Goal: Obtain resource: Download file/media

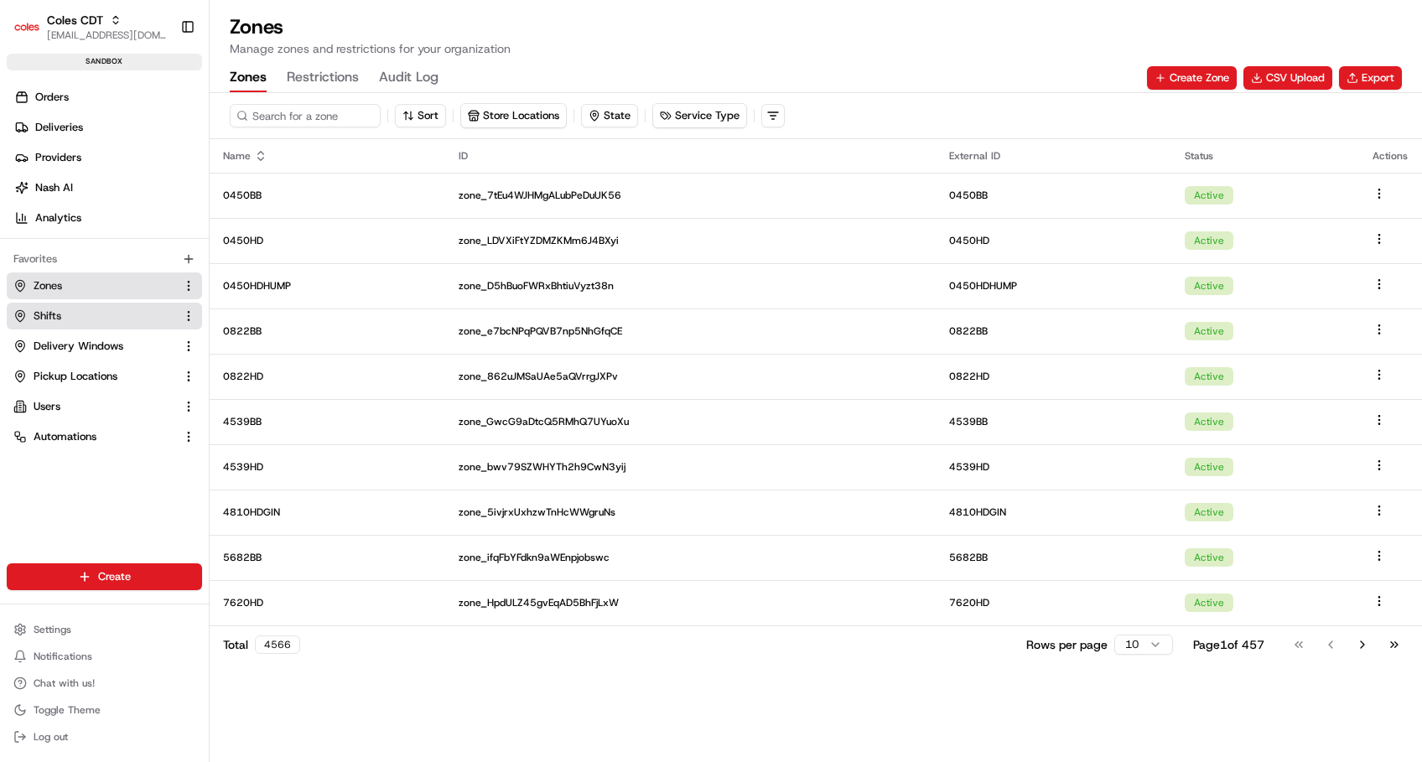
click at [55, 322] on span "Shifts" at bounding box center [48, 316] width 28 height 15
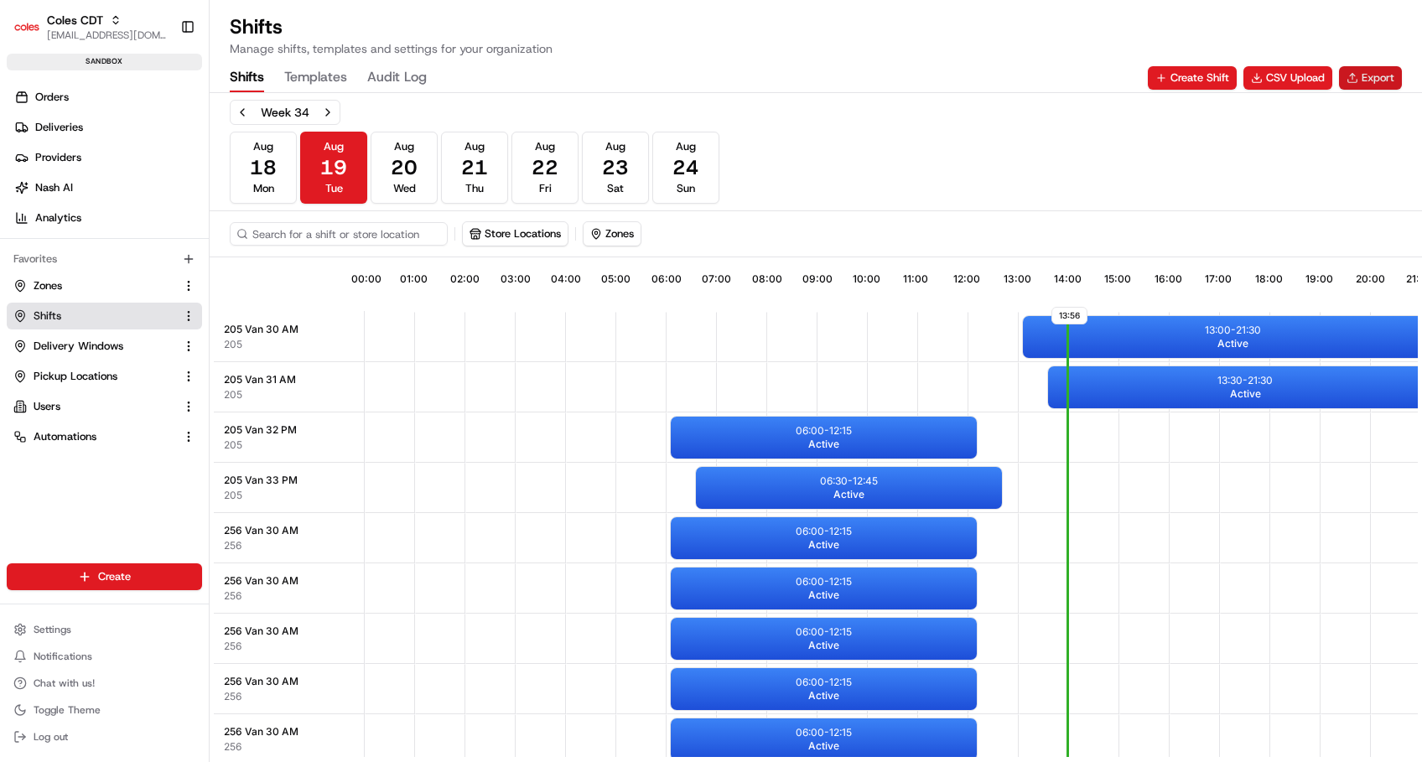
click at [1374, 81] on button "Export" at bounding box center [1370, 77] width 63 height 23
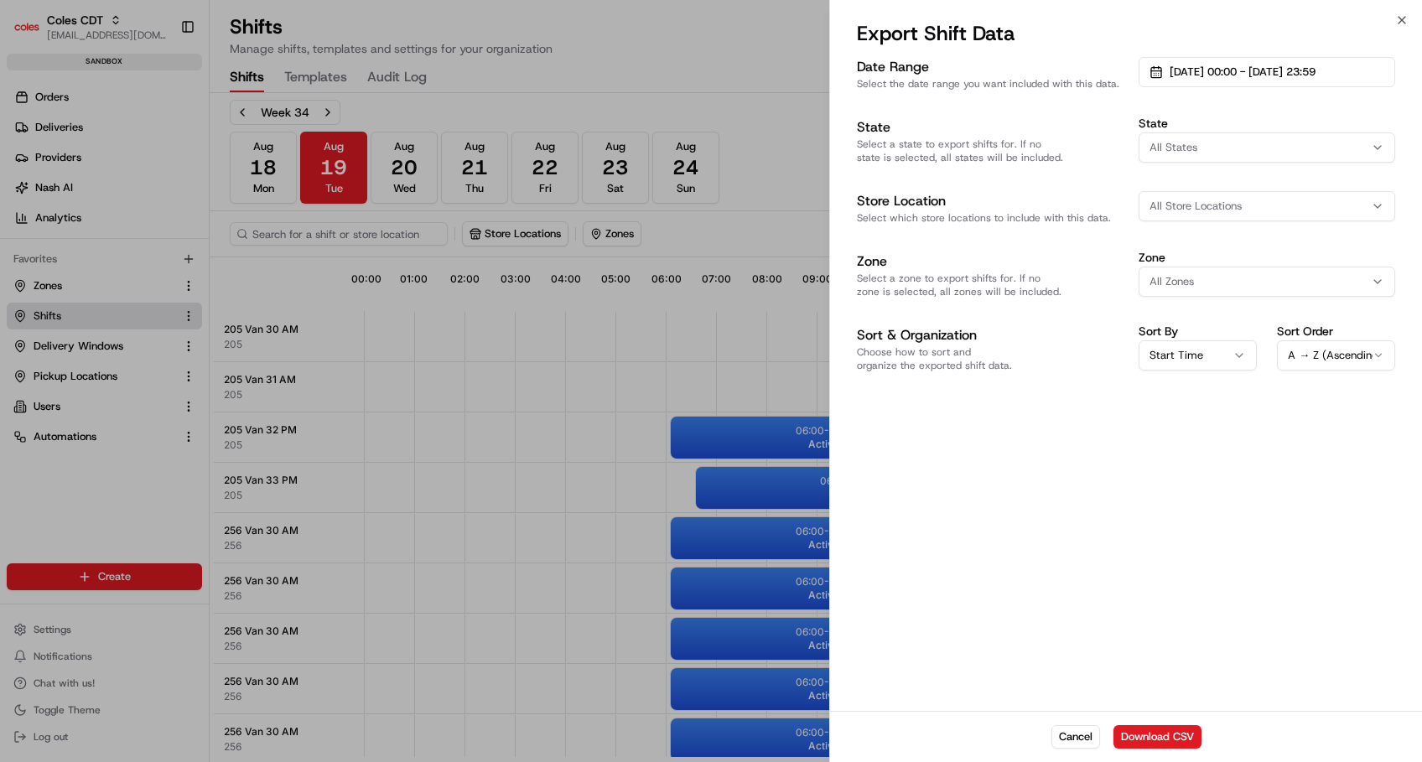
click at [1138, 734] on button "Download CSV" at bounding box center [1157, 736] width 88 height 23
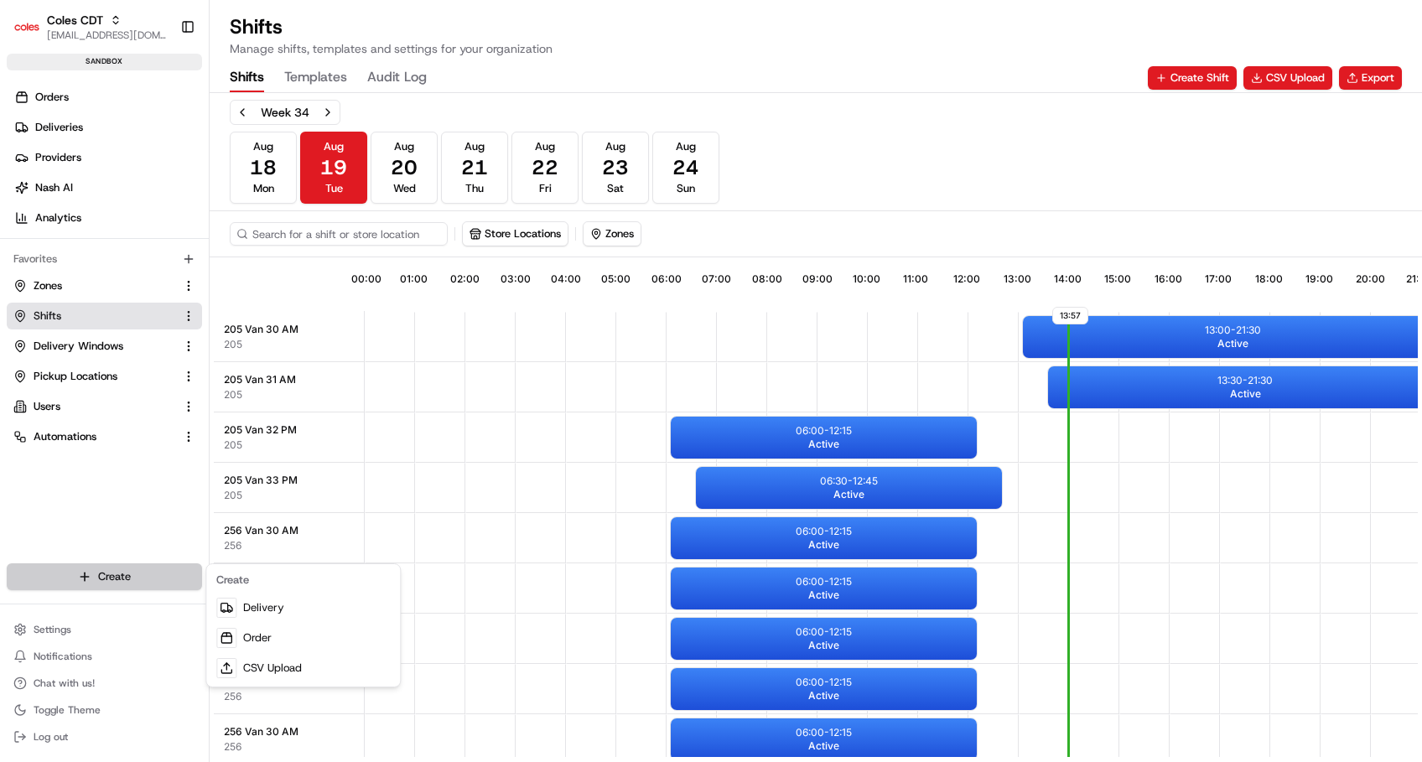
click at [97, 581] on html "Coles CDT srisudha.kurnool@coles.com.au Toggle Sidebar sandbox Orders Deliverie…" at bounding box center [711, 381] width 1422 height 762
click at [262, 666] on link "CSV Upload" at bounding box center [303, 668] width 187 height 30
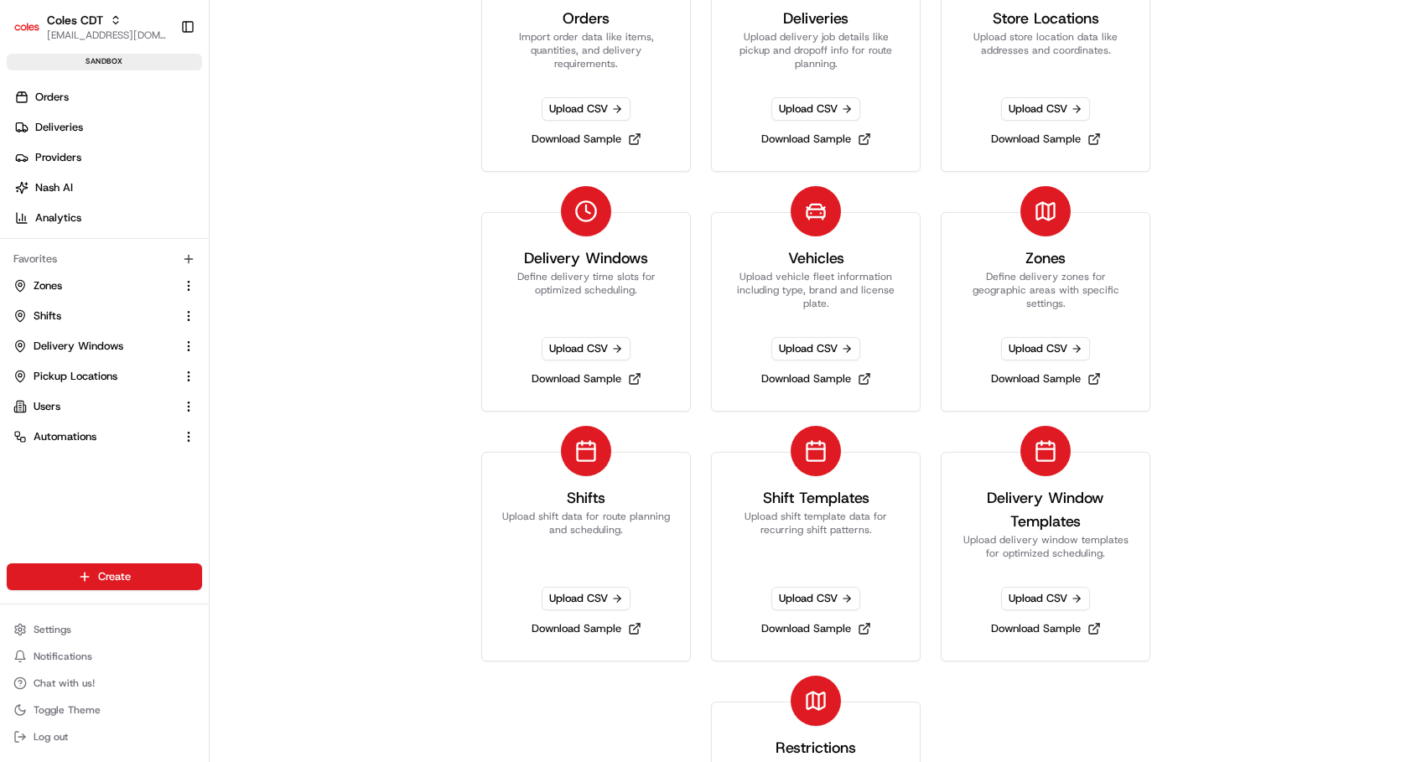
scroll to position [171, 0]
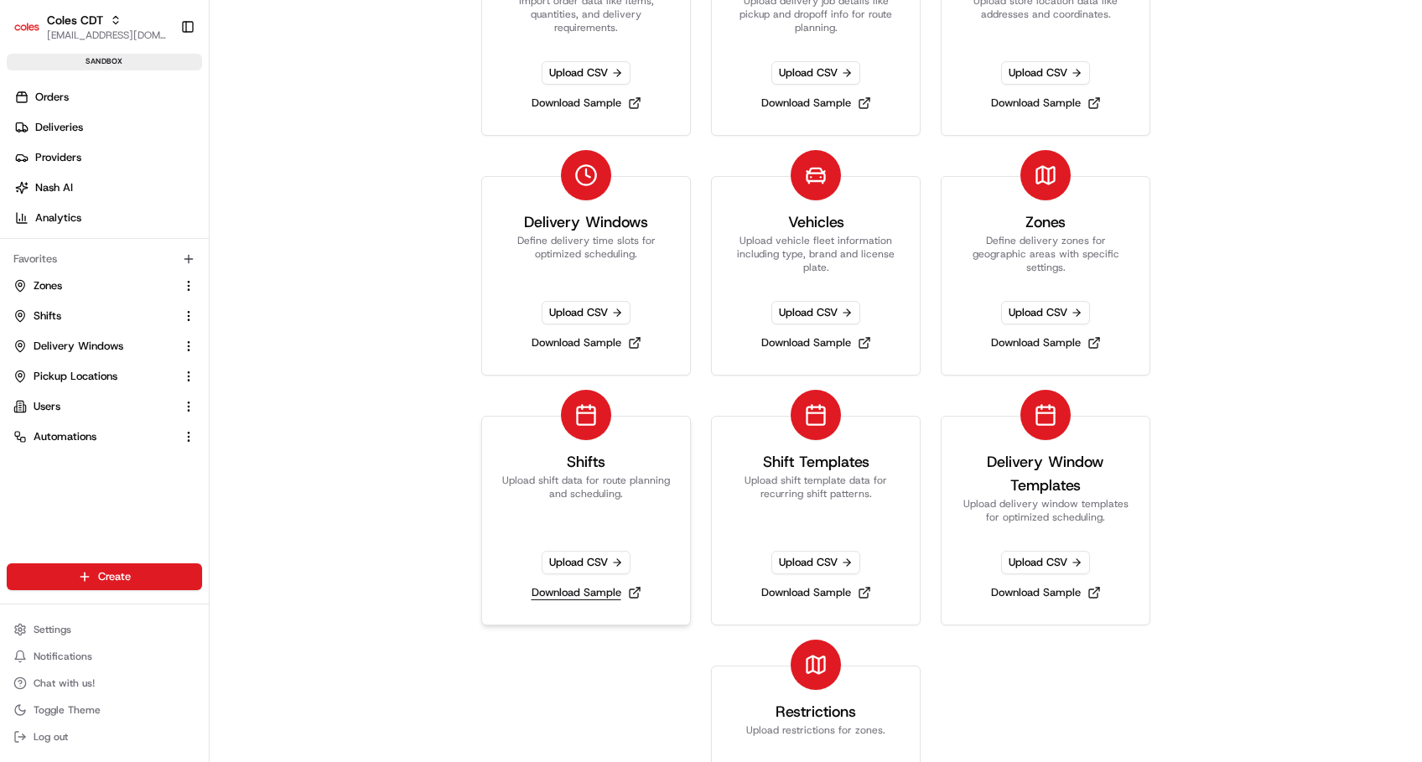
click at [576, 591] on link "Download Sample" at bounding box center [586, 592] width 123 height 23
drag, startPoint x: 55, startPoint y: 320, endPoint x: 129, endPoint y: 307, distance: 75.0
click at [55, 320] on span "Shifts" at bounding box center [48, 316] width 28 height 15
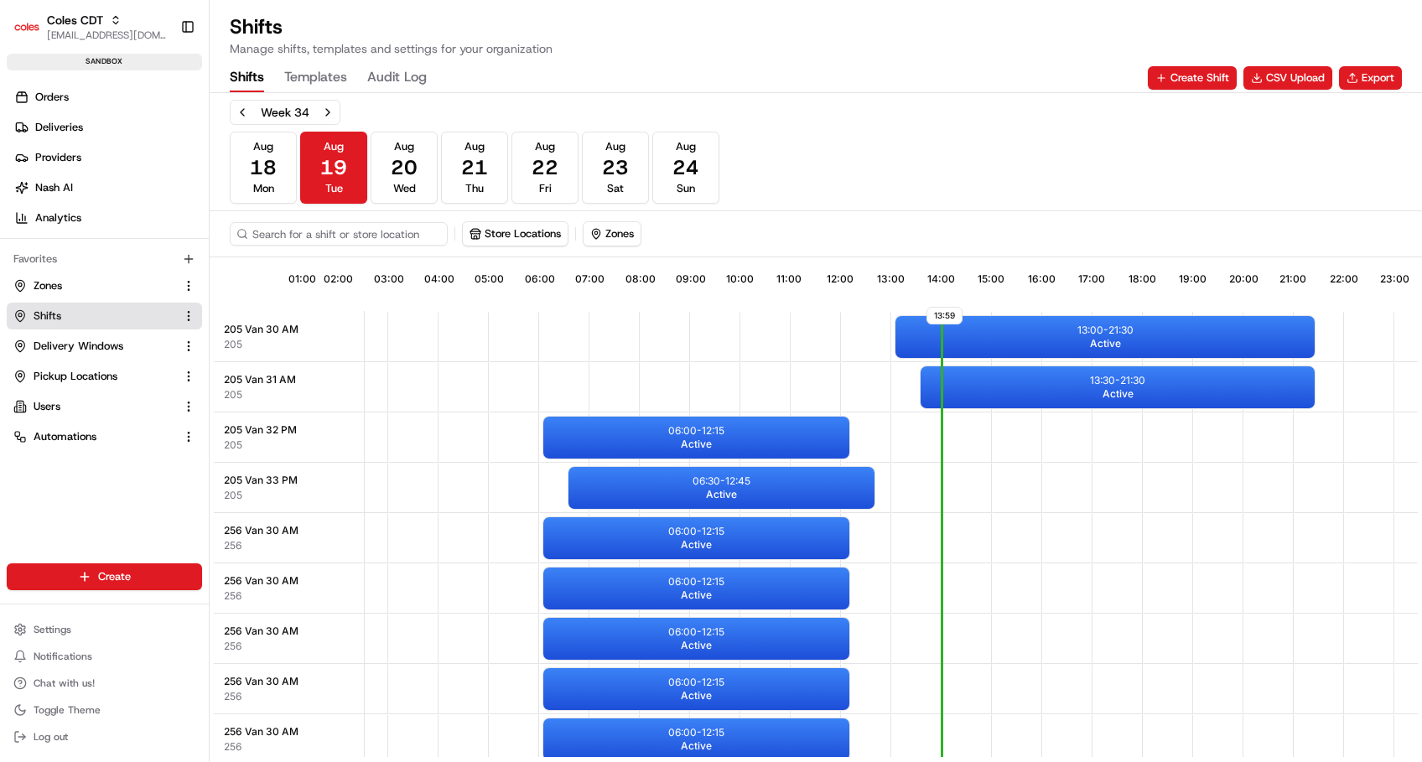
scroll to position [0, 162]
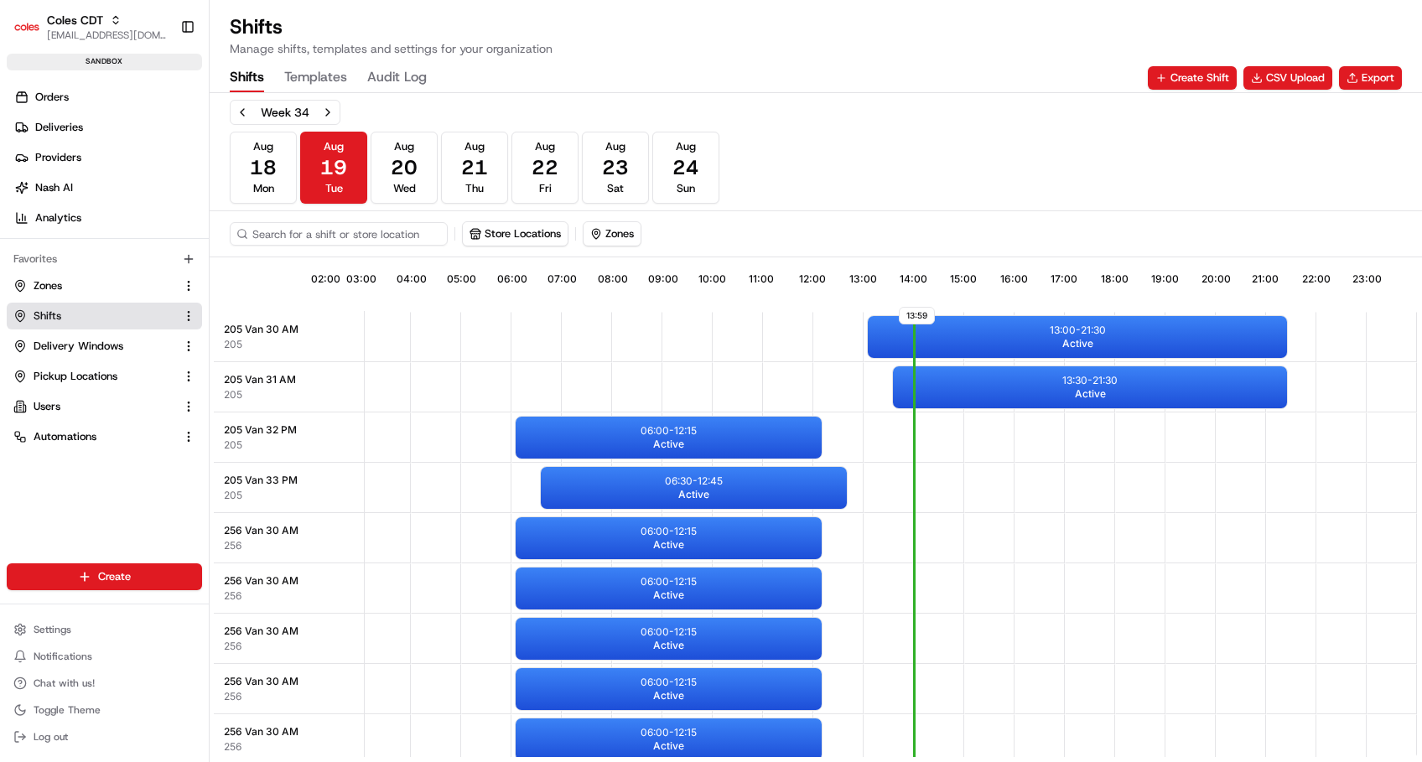
click at [320, 81] on button "Templates" at bounding box center [315, 78] width 63 height 29
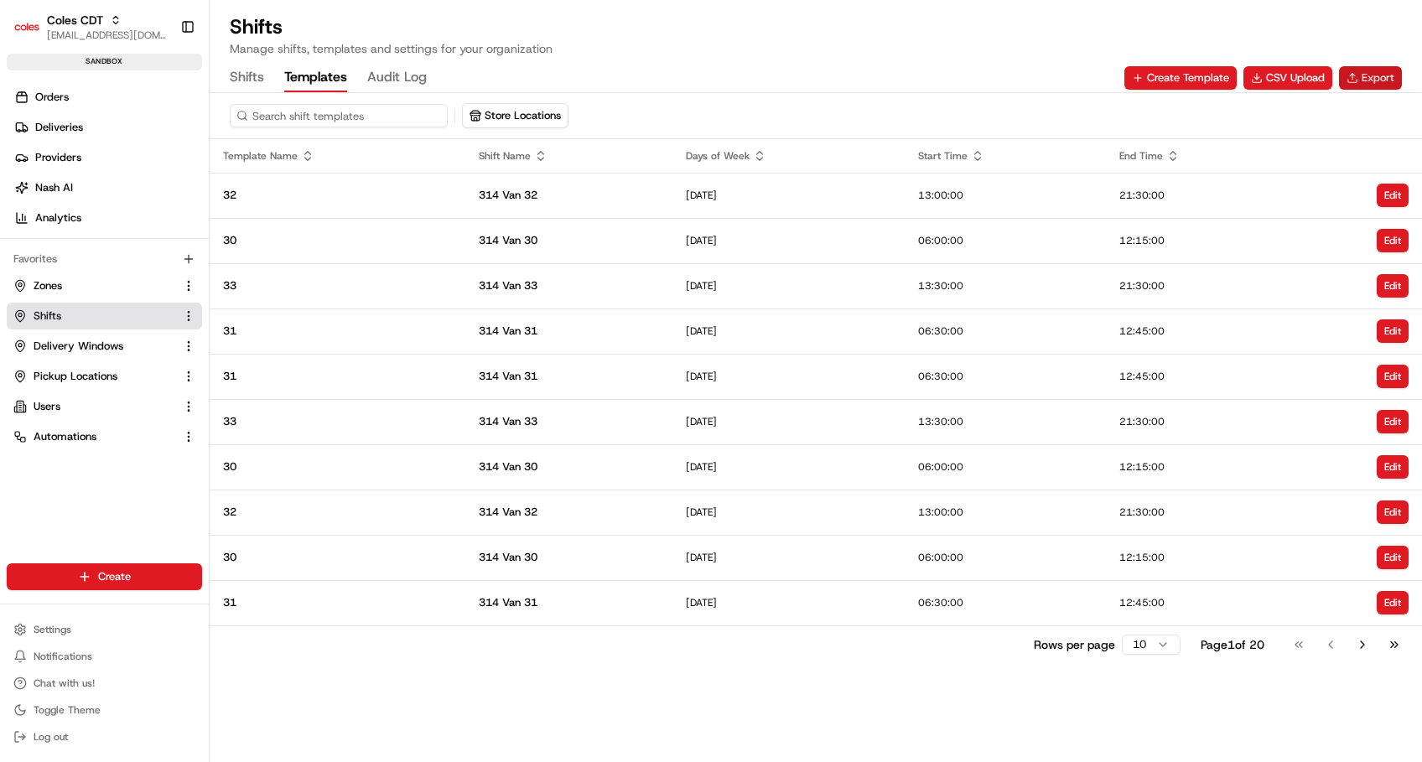
click at [1375, 80] on button "Export" at bounding box center [1370, 77] width 63 height 23
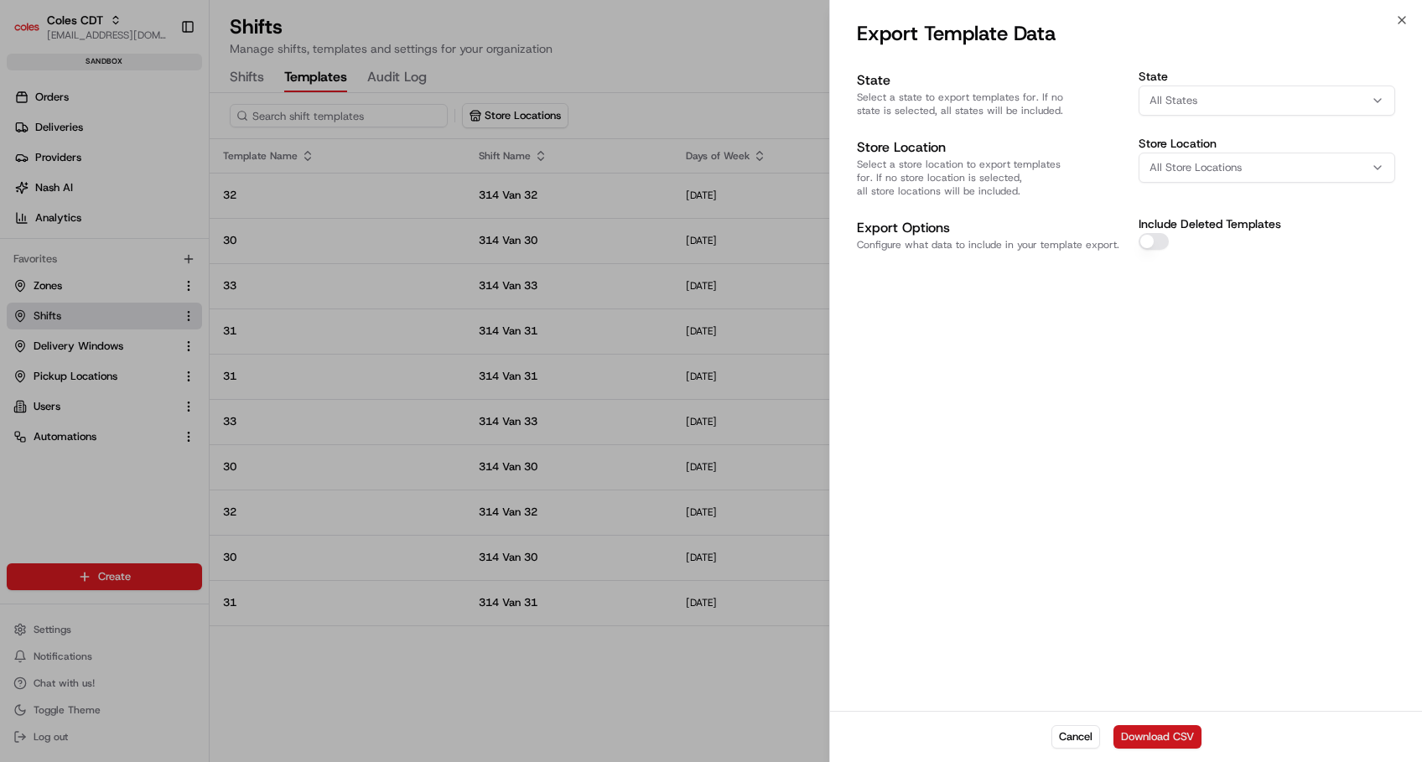
click at [1167, 727] on button "Download CSV" at bounding box center [1157, 736] width 88 height 23
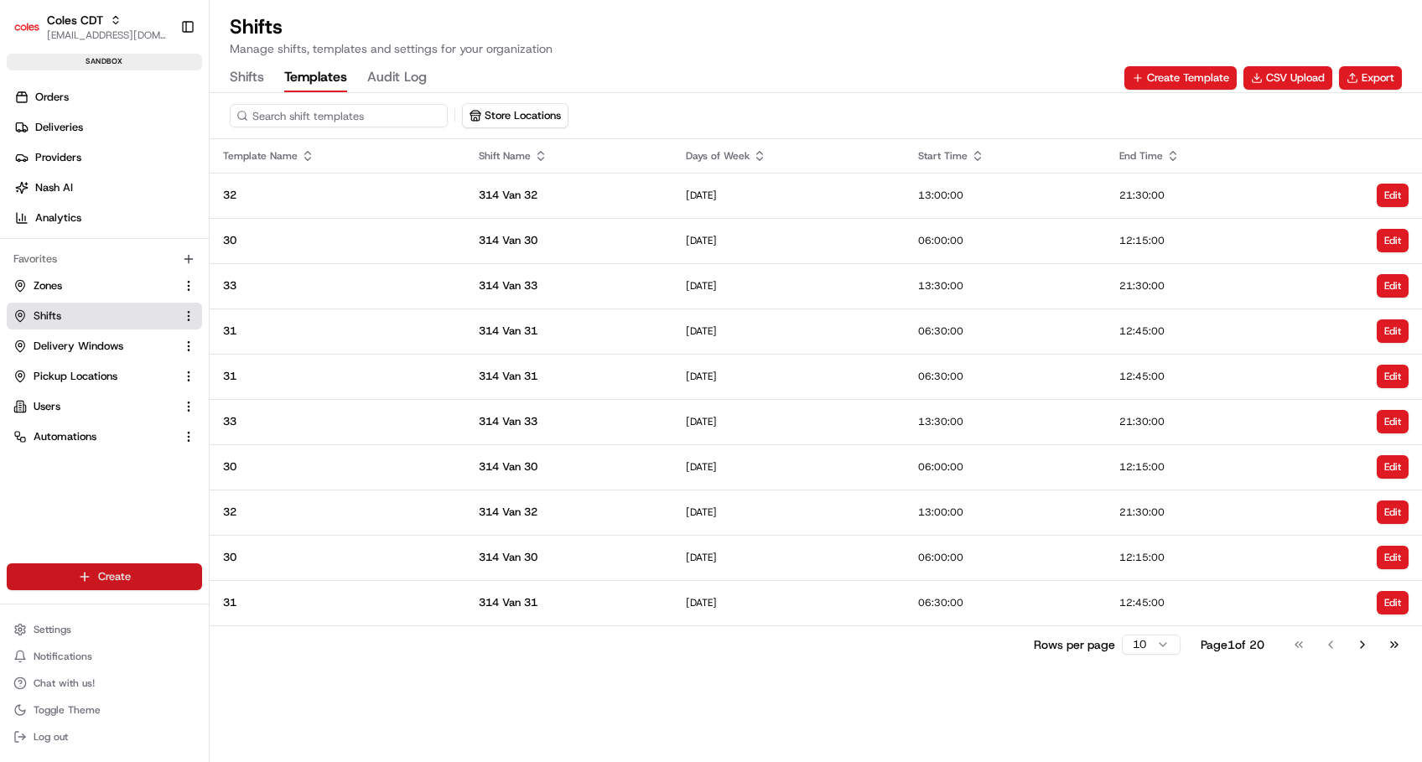
click at [124, 572] on html "Coles CDT srisudha.kurnool@coles.com.au Toggle Sidebar sandbox Orders Deliverie…" at bounding box center [711, 381] width 1422 height 762
click at [260, 671] on link "CSV Upload" at bounding box center [303, 668] width 187 height 30
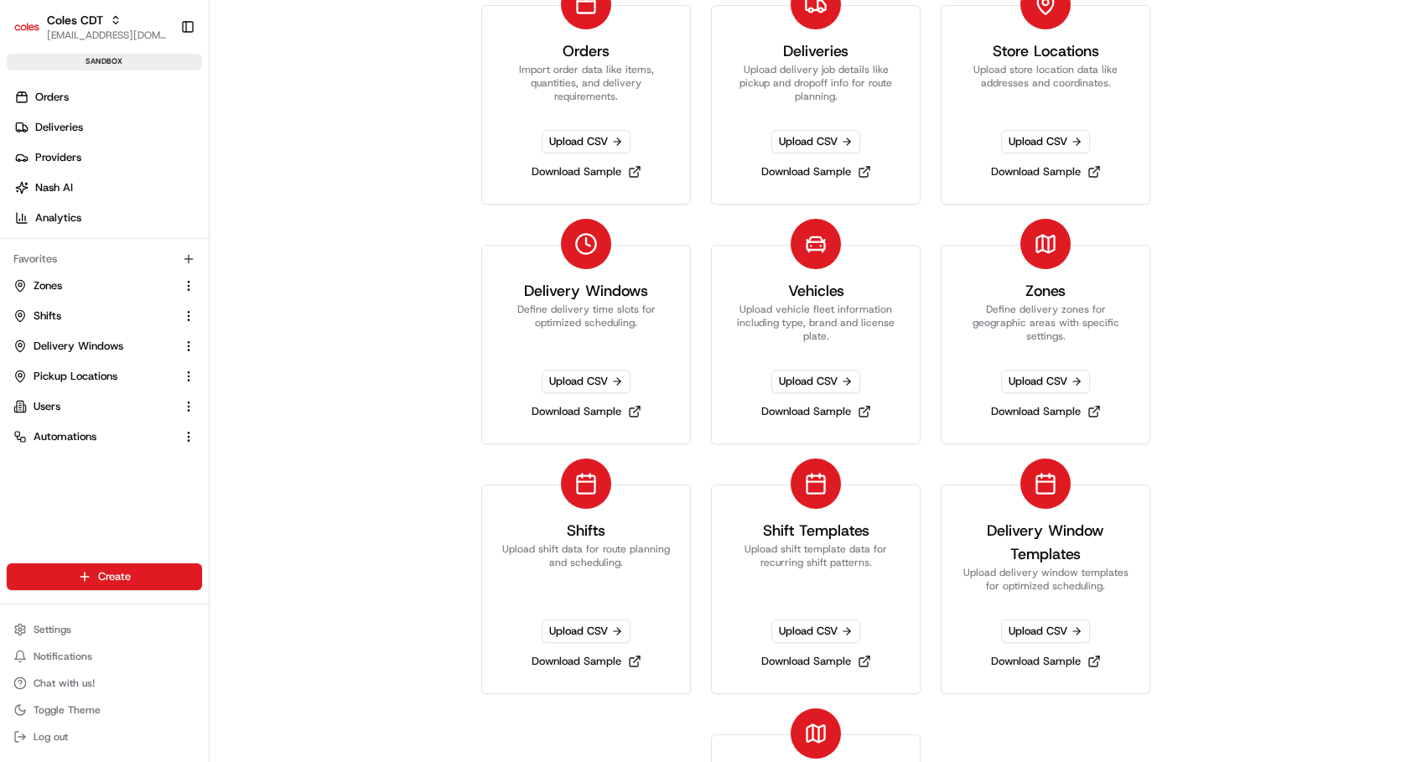
scroll to position [161, 0]
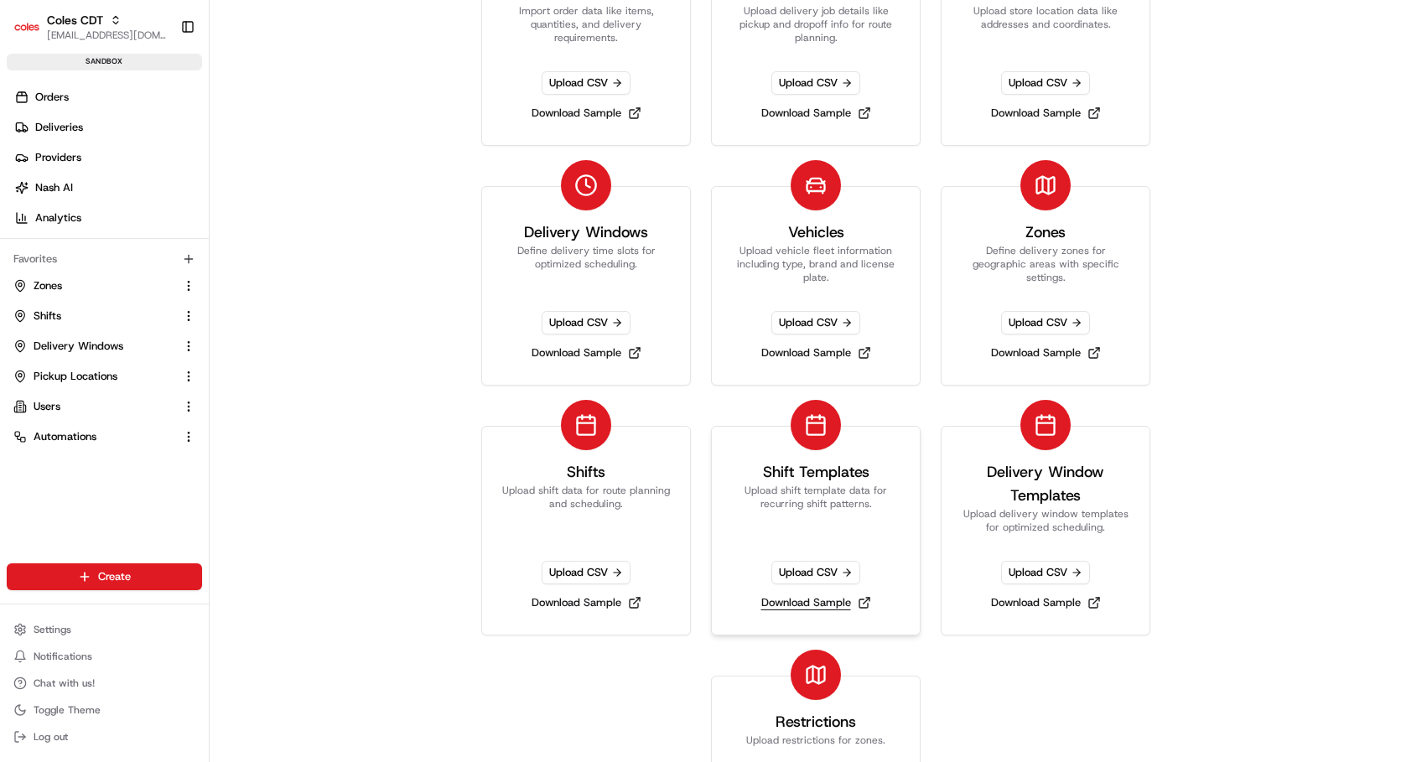
click at [793, 601] on link "Download Sample" at bounding box center [816, 602] width 123 height 23
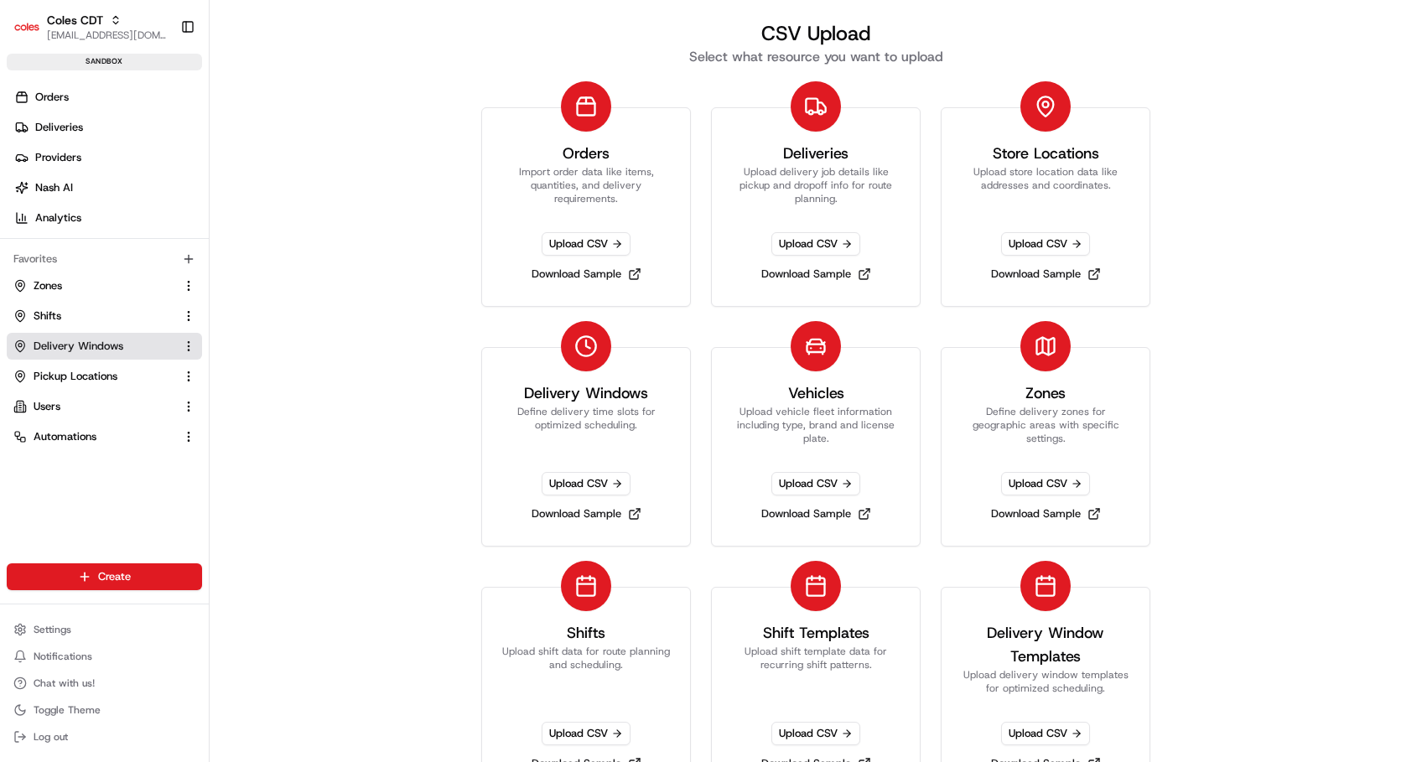
drag, startPoint x: 93, startPoint y: 349, endPoint x: 117, endPoint y: 343, distance: 25.0
click at [93, 349] on span "Delivery Windows" at bounding box center [79, 346] width 90 height 15
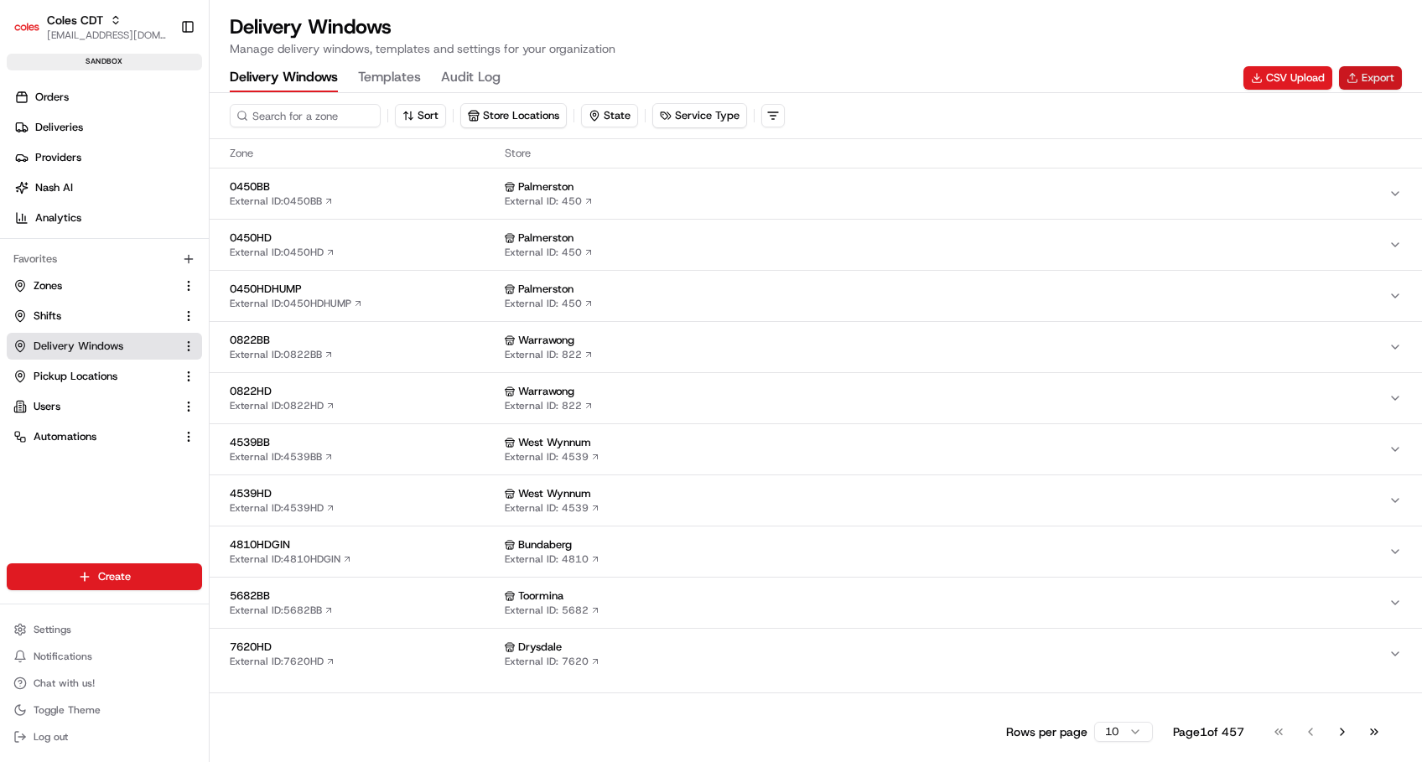
click at [1394, 76] on button "Export" at bounding box center [1370, 77] width 63 height 23
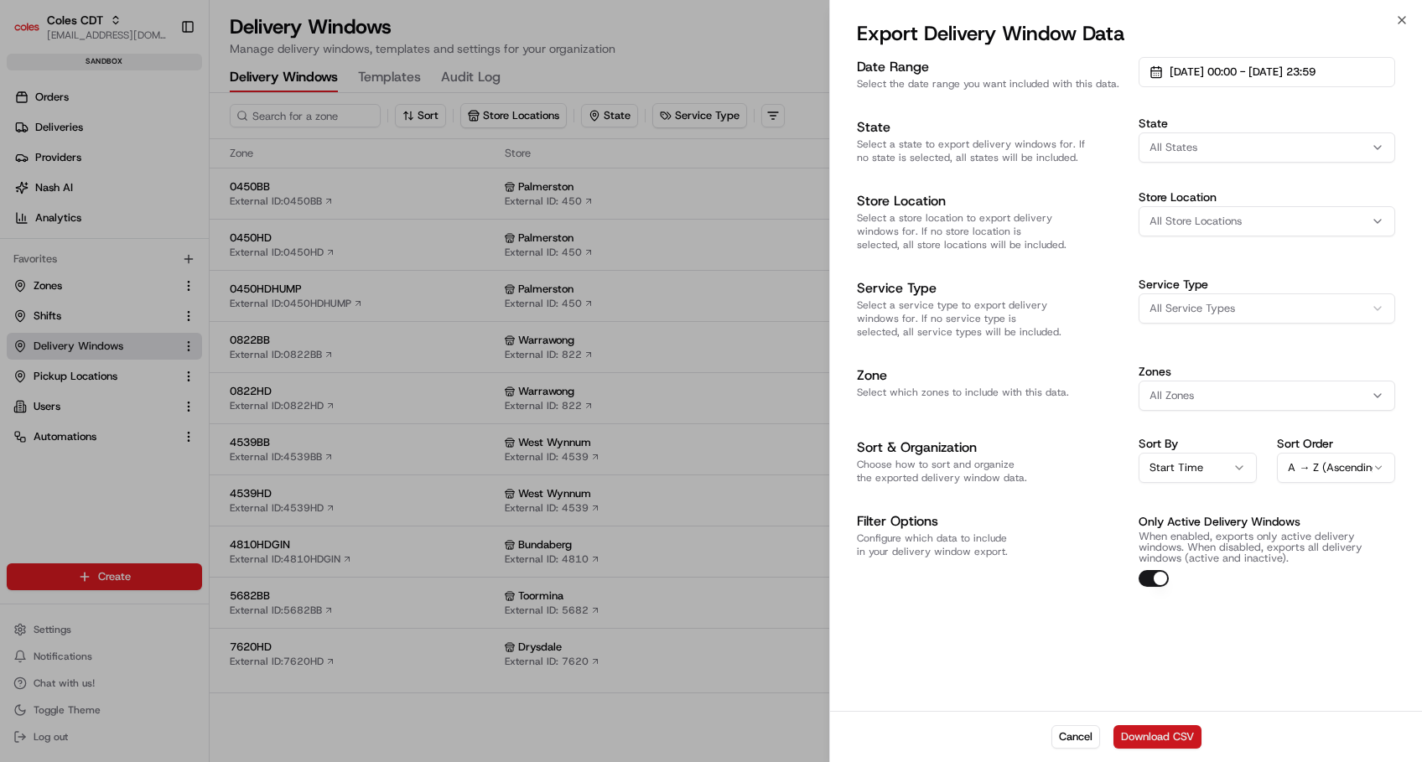
click at [1160, 731] on button "Download CSV" at bounding box center [1157, 736] width 88 height 23
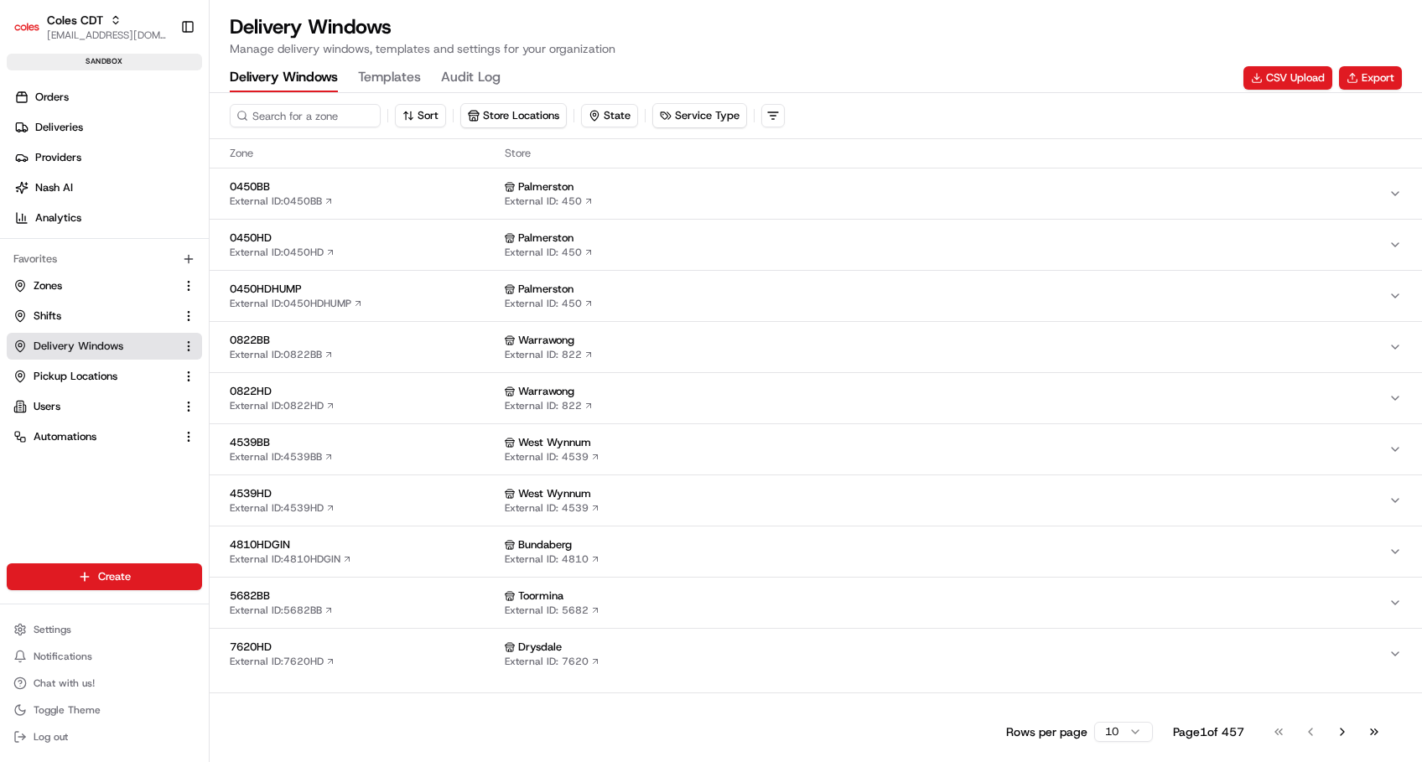
drag, startPoint x: 606, startPoint y: 41, endPoint x: 588, endPoint y: 45, distance: 18.9
click at [604, 41] on p "Manage delivery windows, templates and settings for your organization" at bounding box center [423, 48] width 386 height 17
click at [1350, 66] on button "Export" at bounding box center [1370, 77] width 63 height 23
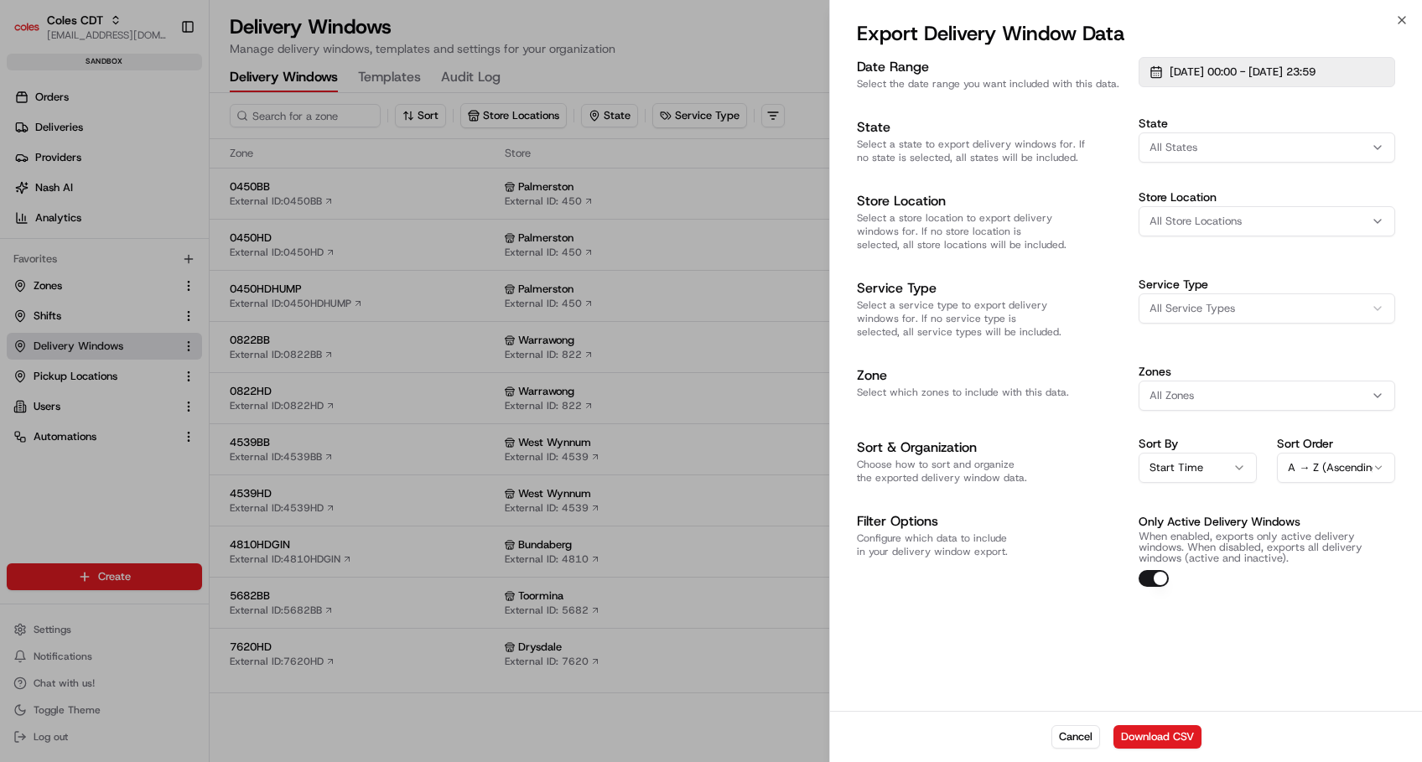
click at [1213, 70] on span "01/08/2025 00:00 - 31/08/2025 23:59" at bounding box center [1242, 72] width 146 height 15
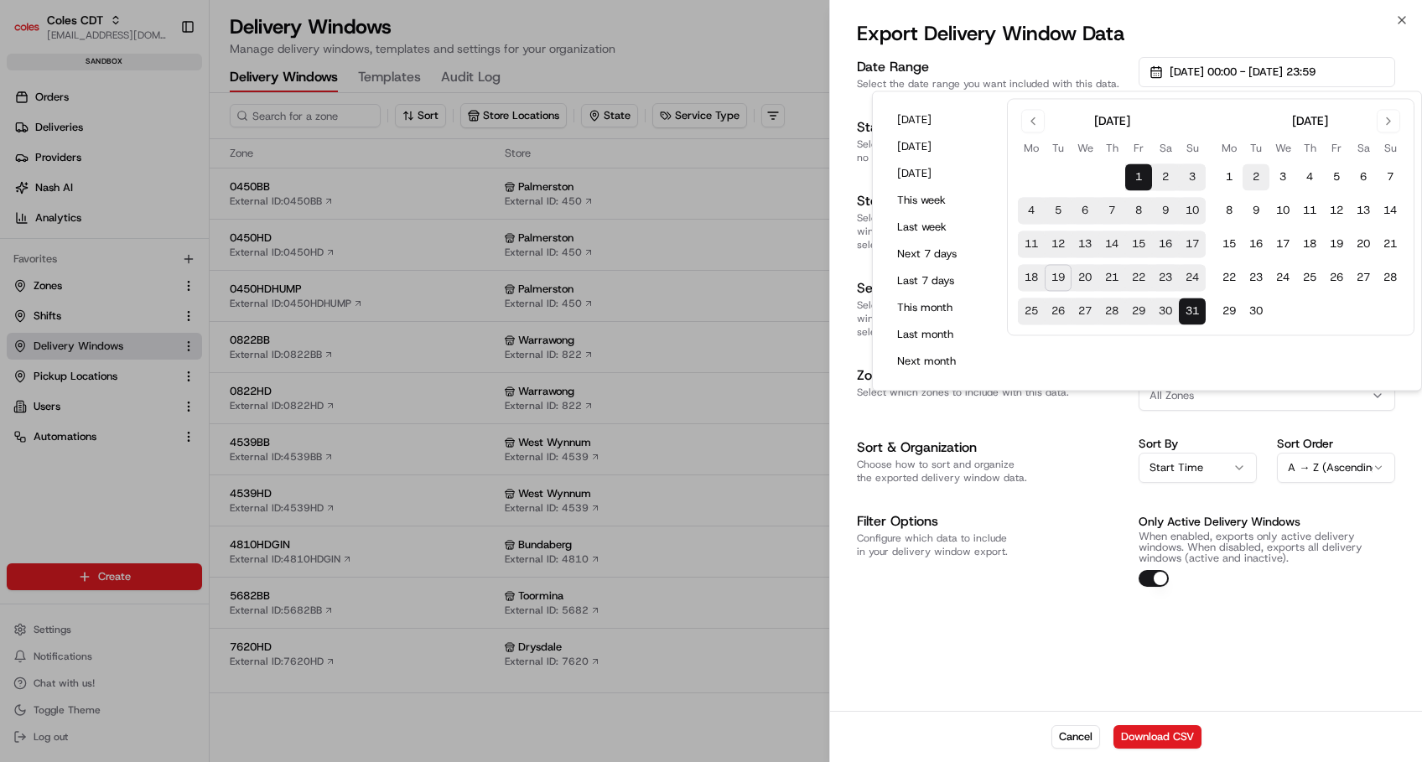
click at [1257, 173] on button "2" at bounding box center [1255, 177] width 27 height 27
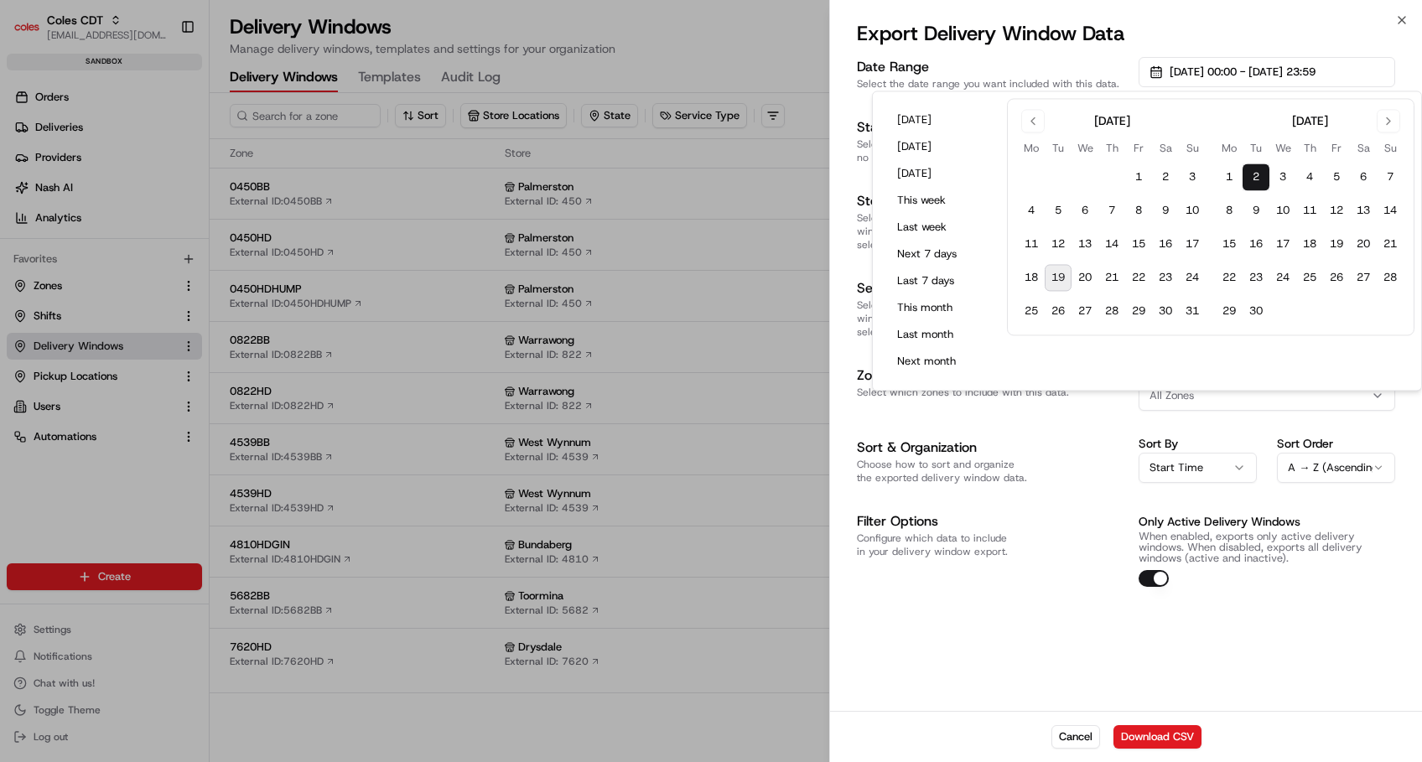
click at [1257, 173] on button "2" at bounding box center [1255, 177] width 27 height 27
drag, startPoint x: 1045, startPoint y: 630, endPoint x: 1138, endPoint y: 253, distance: 387.7
click at [1050, 624] on div "Date Range Select the date range you want included with this data. 02/09/2025 0…" at bounding box center [1126, 382] width 592 height 657
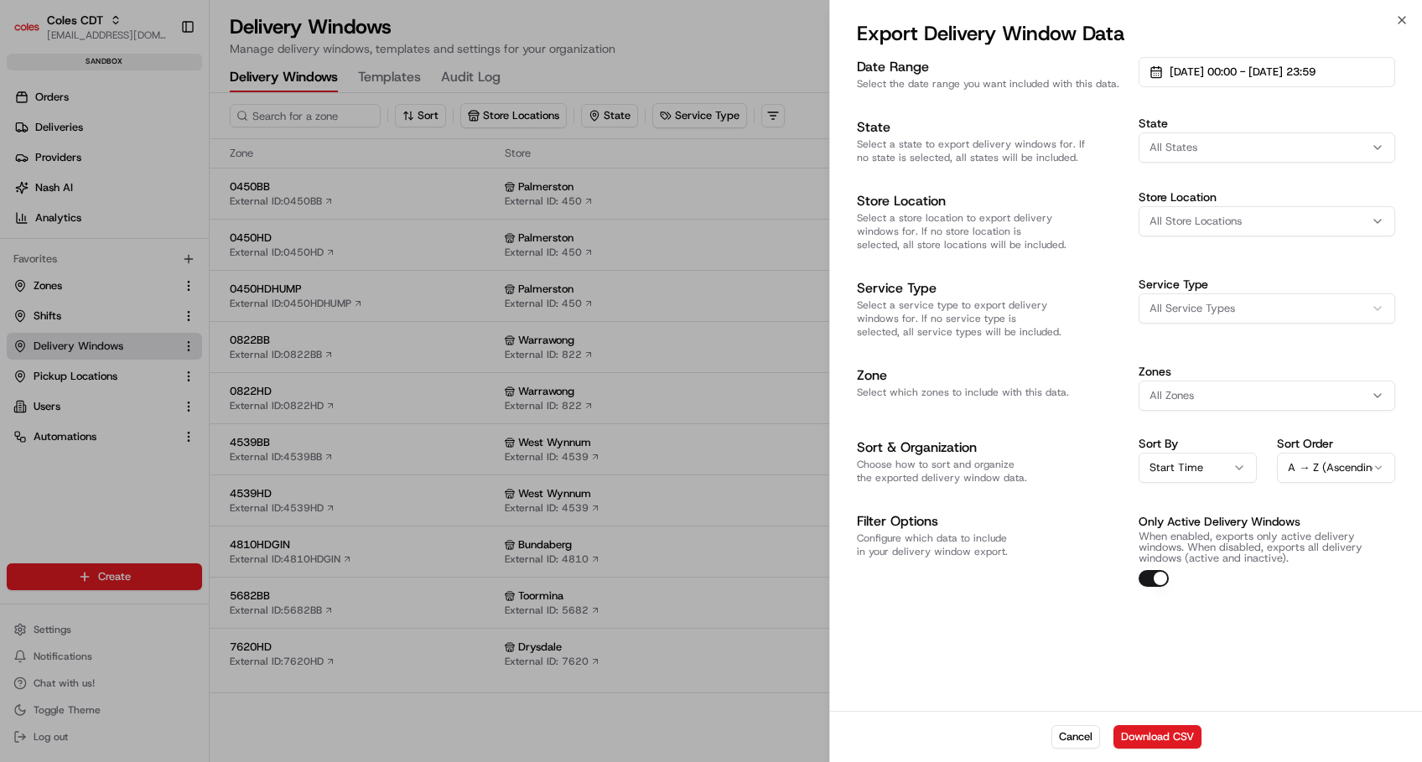
click at [1180, 141] on span "All States" at bounding box center [1173, 147] width 48 height 15
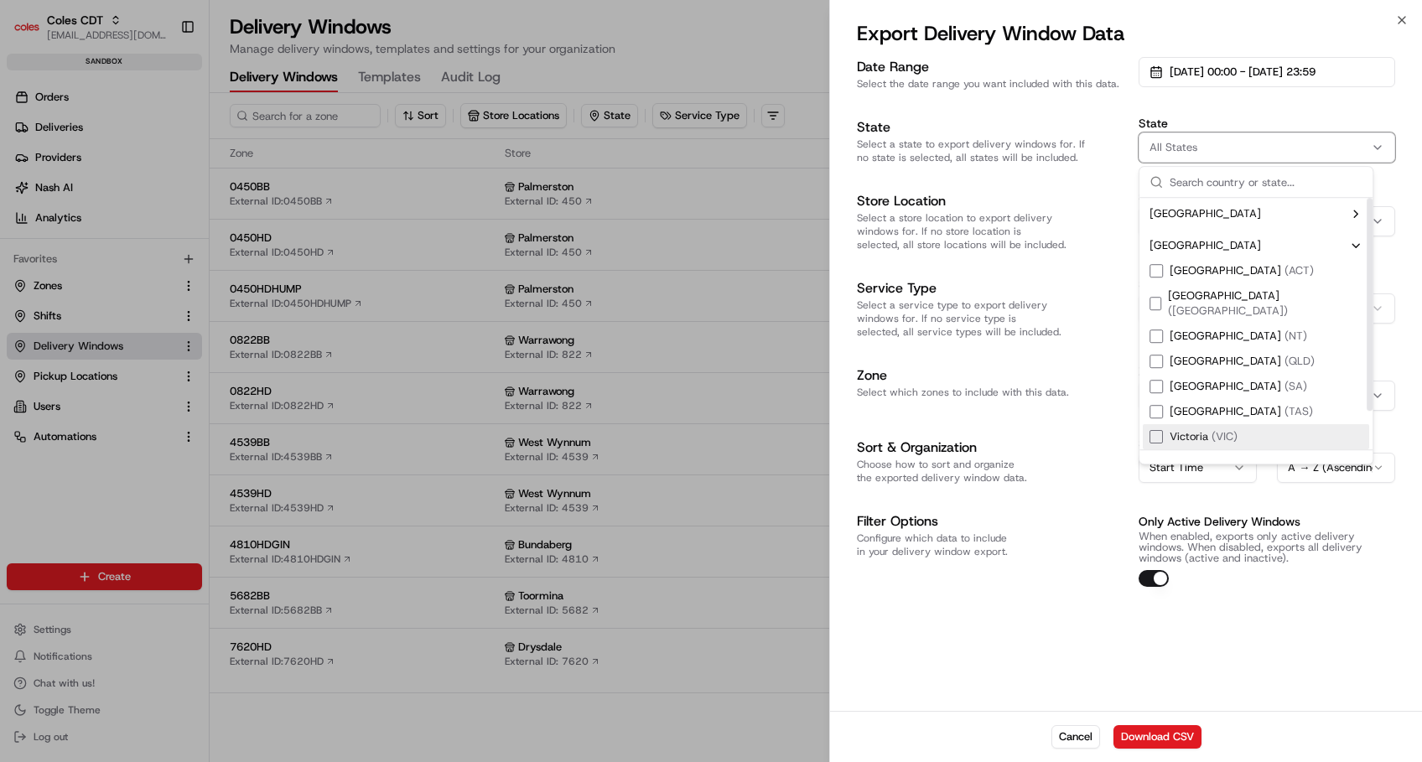
click at [1157, 430] on div "Suggestions" at bounding box center [1155, 436] width 13 height 13
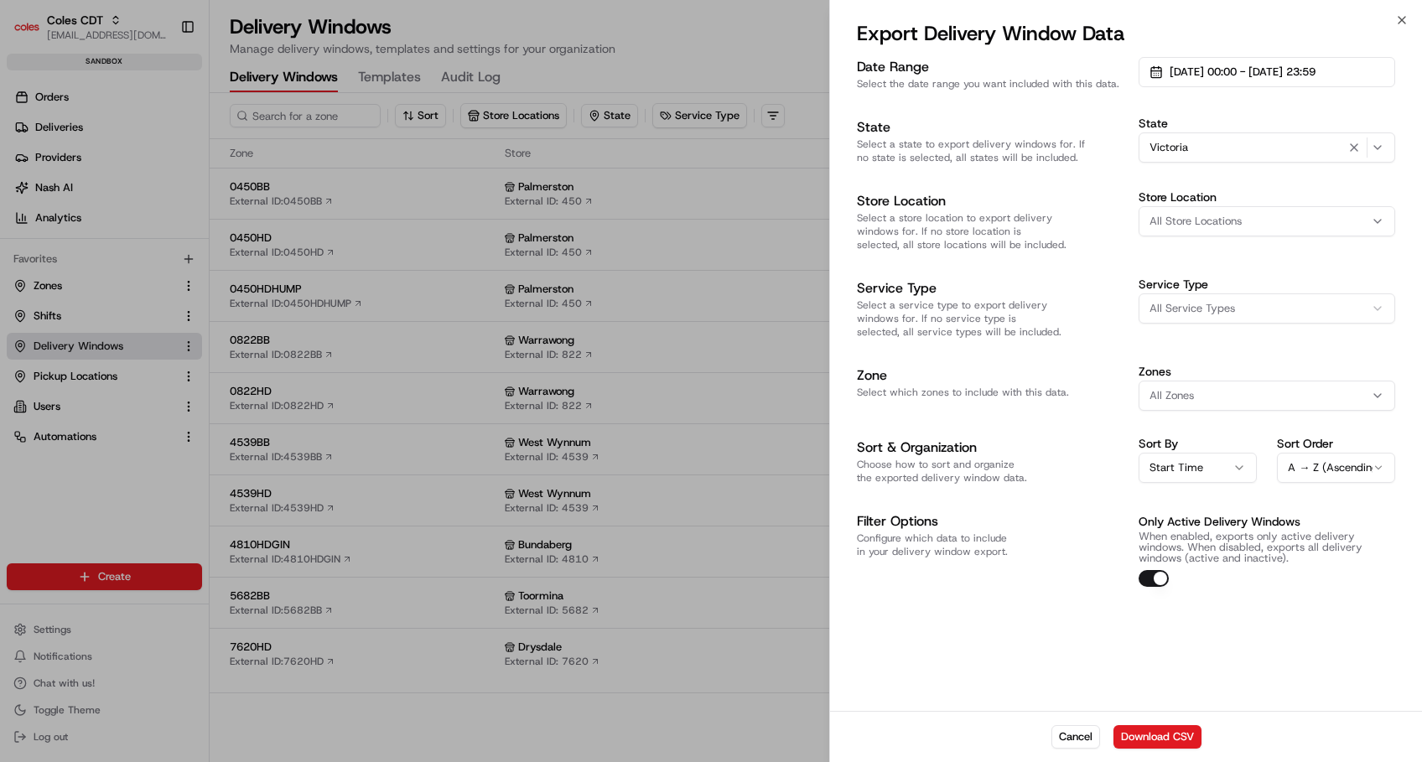
click at [1185, 223] on span "All Store Locations" at bounding box center [1195, 221] width 92 height 15
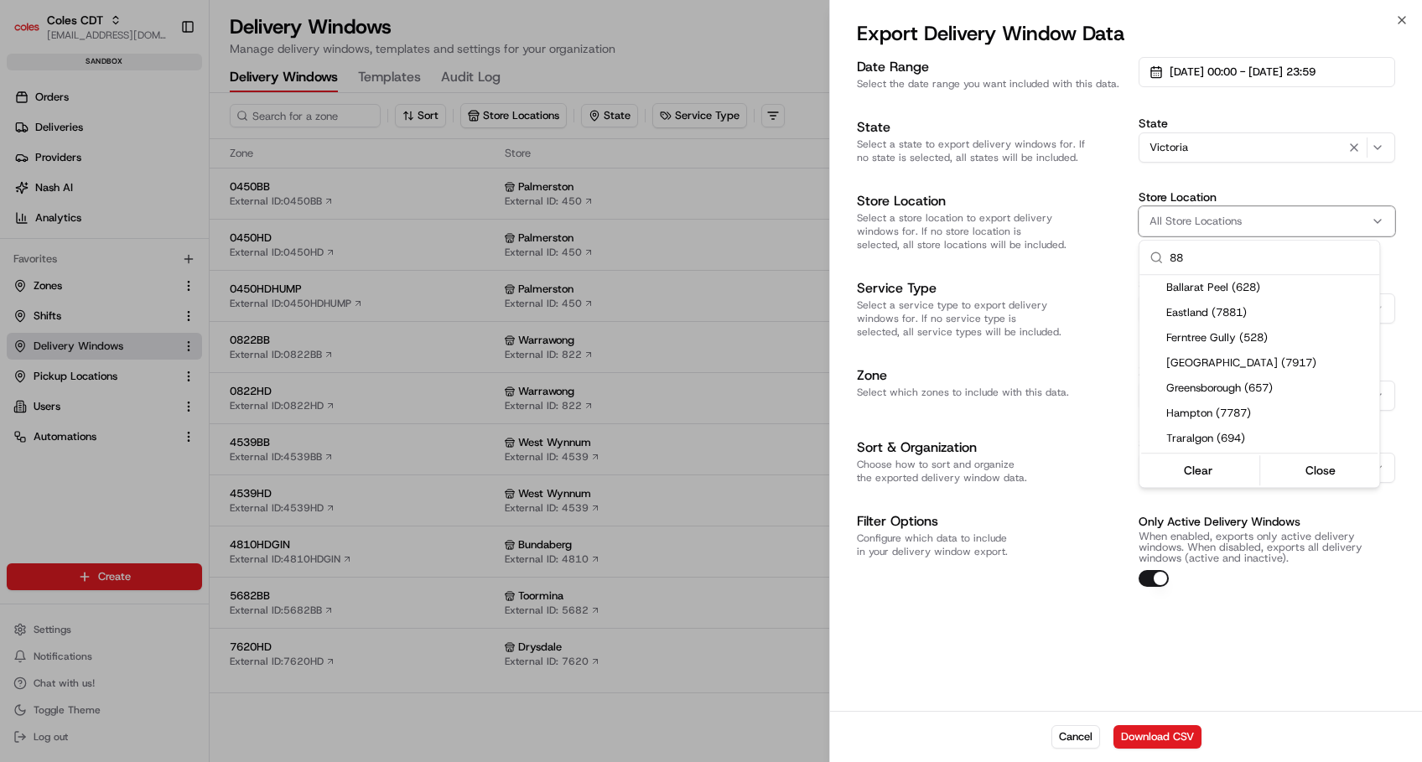
type input "8"
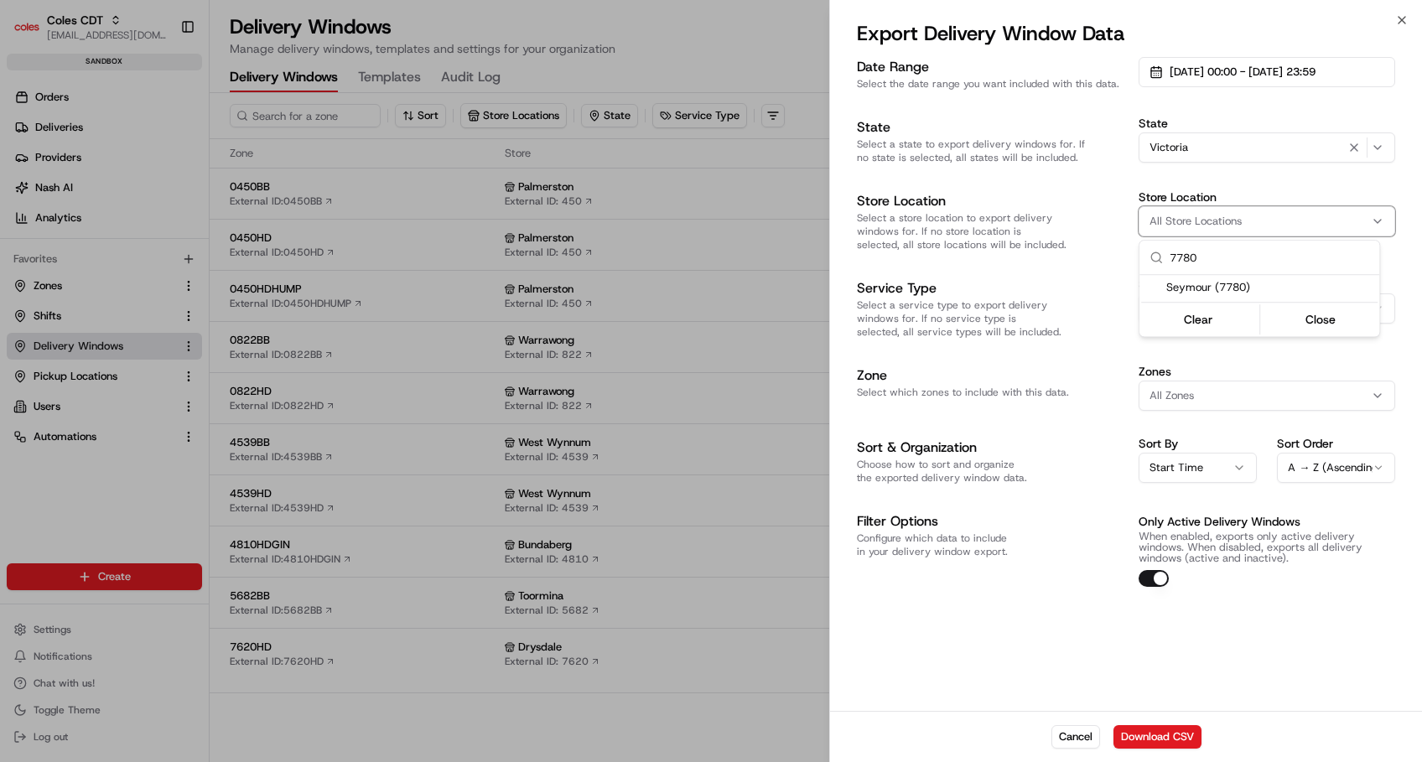
type input "7780"
click at [1206, 293] on span "Seymour (7780)" at bounding box center [1269, 287] width 206 height 15
click at [1111, 592] on div at bounding box center [711, 381] width 1422 height 762
click at [1155, 739] on button "Download CSV" at bounding box center [1157, 736] width 88 height 23
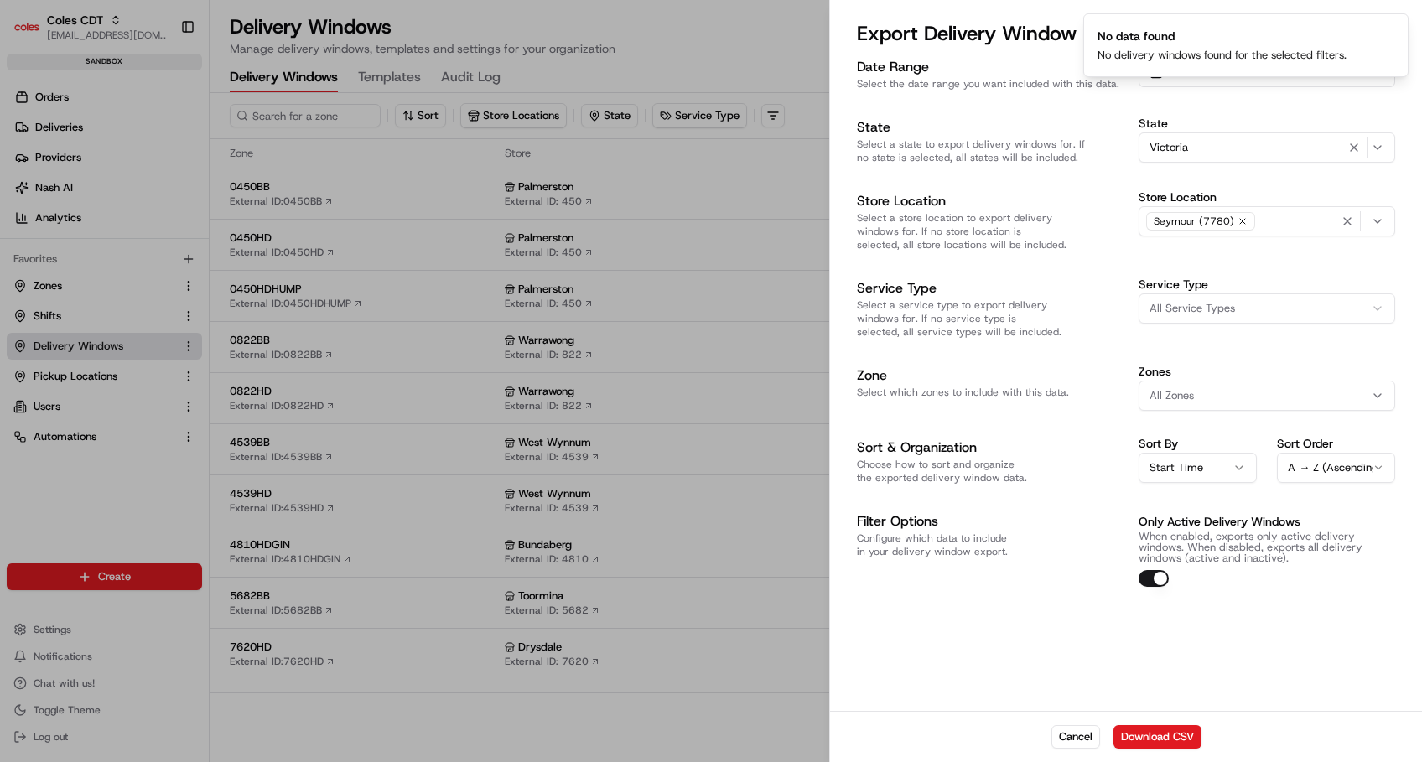
click at [1055, 651] on div "Date Range Select the date range you want included with this data. 02/09/2025 0…" at bounding box center [1126, 382] width 592 height 657
